Goal: Task Accomplishment & Management: Manage account settings

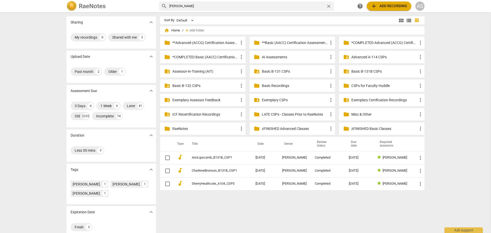
click at [460, 55] on div "Sharing expand_more My recordings 0 Shared with me 3 Upload Date expand_more Pa…" at bounding box center [245, 123] width 491 height 220
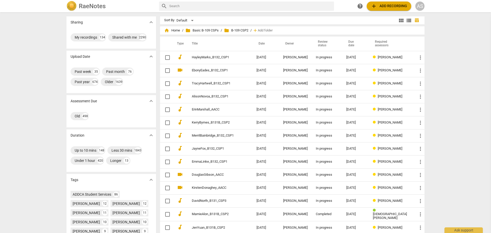
click at [55, 40] on div "Sharing expand_more My recordings 134 Shared with me 2290 Upload Date expand_mo…" at bounding box center [245, 123] width 491 height 220
click at [53, 37] on div "Sharing expand_more My recordings 134 Shared with me 2290 Upload Date expand_mo…" at bounding box center [245, 123] width 491 height 220
click at [26, 77] on div "Sharing expand_more My recordings 134 Shared with me 2290 Upload Date expand_mo…" at bounding box center [245, 123] width 491 height 220
click at [445, 36] on div "Sharing expand_more My recordings 134 Shared with me 2290 Upload Date expand_mo…" at bounding box center [245, 123] width 491 height 220
click at [466, 48] on div "Sharing expand_more My recordings 134 Shared with me 2290 Upload Date expand_mo…" at bounding box center [245, 123] width 491 height 220
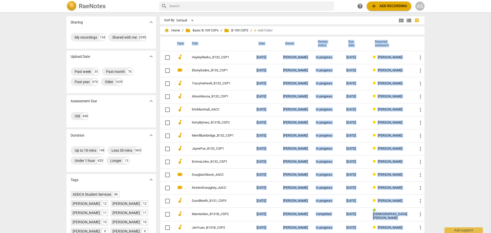
click at [466, 48] on div "Sharing expand_more My recordings 134 Shared with me 2290 Upload Date expand_mo…" at bounding box center [245, 123] width 491 height 220
click at [464, 59] on div "Sharing expand_more My recordings 134 Shared with me 2290 Upload Date expand_mo…" at bounding box center [245, 123] width 491 height 220
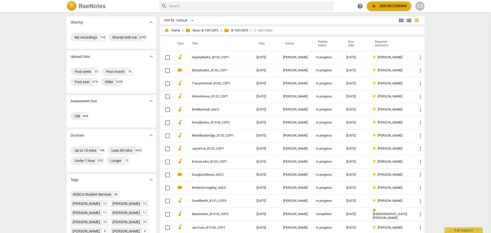
click at [464, 60] on div "Sharing expand_more My recordings 134 Shared with me 2290 Upload Date expand_mo…" at bounding box center [245, 123] width 491 height 220
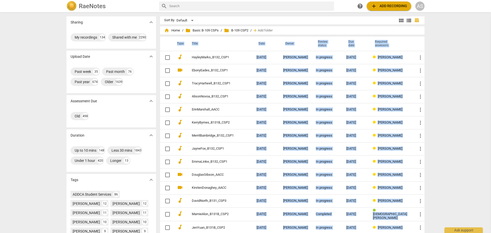
click at [464, 60] on div "Sharing expand_more My recordings 134 Shared with me 2290 Upload Date expand_mo…" at bounding box center [245, 123] width 491 height 220
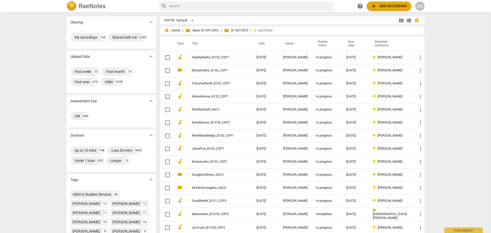
click at [464, 60] on div "Sharing expand_more My recordings 134 Shared with me 2290 Upload Date expand_mo…" at bounding box center [245, 123] width 491 height 220
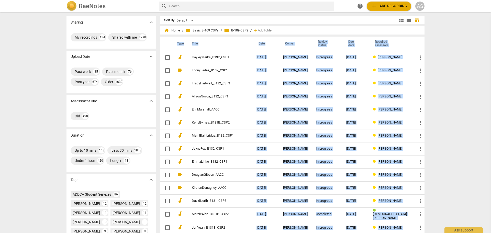
click at [464, 60] on div "Sharing expand_more My recordings 134 Shared with me 2290 Upload Date expand_mo…" at bounding box center [245, 123] width 491 height 220
click at [95, 5] on h2 "RaeNotes" at bounding box center [92, 6] width 27 height 7
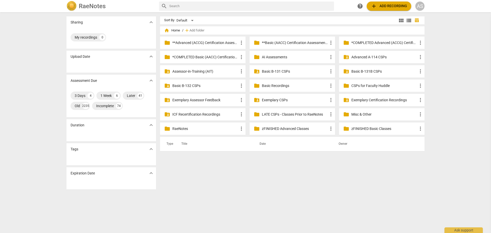
click at [32, 42] on div "Sharing expand_more My recordings 0 Upload Date expand_more Assessment Due expa…" at bounding box center [245, 123] width 491 height 220
click at [44, 96] on div "Sharing expand_more My recordings 0 Upload Date expand_more Assessment Due expa…" at bounding box center [245, 123] width 491 height 220
click at [36, 102] on div "Sharing expand_more My recordings 0 Upload Date expand_more Assessment Due expa…" at bounding box center [245, 123] width 491 height 220
click at [25, 98] on div "Sharing expand_more My recordings 0 Upload Date expand_more Assessment Due expa…" at bounding box center [245, 123] width 491 height 220
click at [422, 6] on div "AS" at bounding box center [419, 6] width 9 height 9
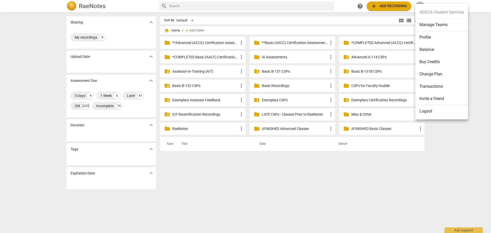
click at [20, 67] on div at bounding box center [245, 116] width 491 height 233
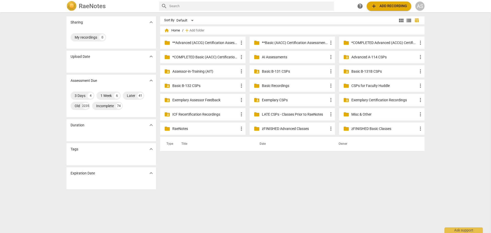
click at [205, 196] on div "Sort By Default view_module view_list table_chart home Home / add Add folder fo…" at bounding box center [294, 122] width 269 height 213
click at [207, 188] on div "Sort By Default view_module view_list table_chart home Home / add Add folder fo…" at bounding box center [294, 122] width 269 height 213
click at [348, 190] on div "Sort By Default view_module view_list table_chart home Home / add Add folder fo…" at bounding box center [294, 122] width 269 height 213
click at [329, 190] on div "Sort By Default view_module view_list table_chart home Home / add Add folder fo…" at bounding box center [294, 122] width 269 height 213
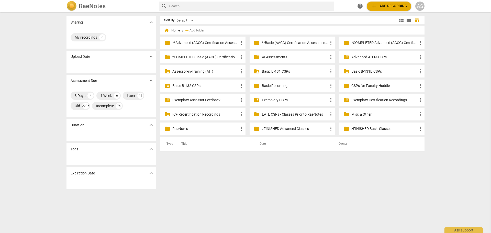
click at [290, 188] on div "Sort By Default view_module view_list table_chart home Home / add Add folder fo…" at bounding box center [294, 122] width 269 height 213
click at [259, 184] on div "Sort By Default view_module view_list table_chart home Home / add Add folder fo…" at bounding box center [294, 122] width 269 height 213
click at [279, 193] on div "Sort By Default view_module view_list table_chart home Home / add Add folder fo…" at bounding box center [294, 122] width 269 height 213
click at [279, 189] on div "Sort By Default view_module view_list table_chart home Home / add Add folder fo…" at bounding box center [294, 122] width 269 height 213
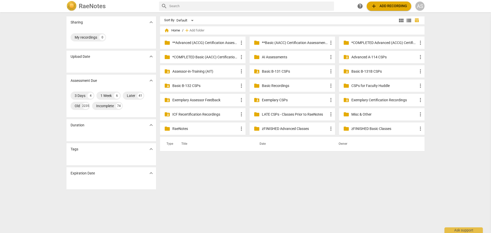
click at [279, 189] on div "Sort By Default view_module view_list table_chart home Home / add Add folder fo…" at bounding box center [294, 122] width 269 height 213
click at [278, 196] on div "Sort By Default view_module view_list table_chart home Home / add Add folder fo…" at bounding box center [294, 122] width 269 height 213
click at [358, 185] on div "Sort By Default view_module view_list table_chart home Home / add Add folder fo…" at bounding box center [294, 122] width 269 height 213
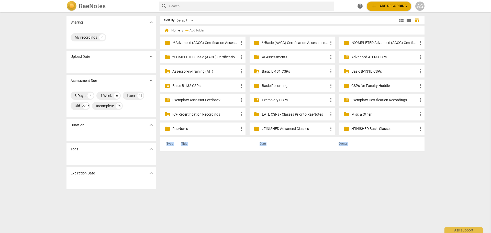
click at [358, 185] on div "Sort By Default view_module view_list table_chart home Home / add Add folder fo…" at bounding box center [294, 122] width 269 height 213
click at [419, 7] on div "AS" at bounding box center [419, 6] width 9 height 9
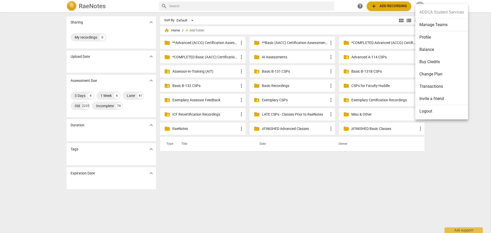
click at [360, 4] on div at bounding box center [245, 116] width 491 height 233
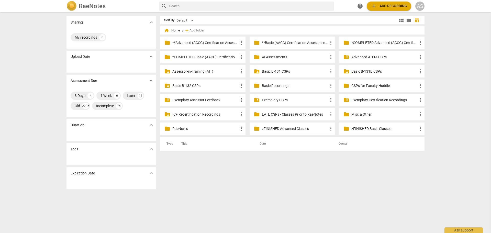
click at [330, 190] on div "Sort By Default view_module view_list table_chart home Home / add Add folder fo…" at bounding box center [294, 122] width 269 height 213
click at [333, 192] on div "Sort By Default view_module view_list table_chart home Home / add Add folder fo…" at bounding box center [294, 122] width 269 height 213
click at [341, 193] on div "Sort By Default view_module view_list table_chart home Home / add Add folder fo…" at bounding box center [294, 122] width 269 height 213
click at [418, 10] on span "AS" at bounding box center [419, 6] width 9 height 9
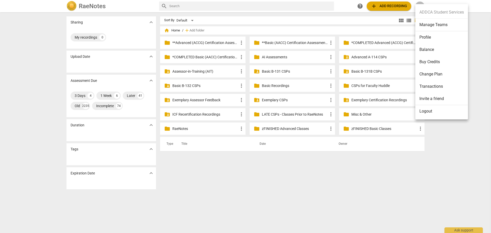
click at [436, 27] on li "Manage Teams" at bounding box center [441, 25] width 53 height 13
